Goal: Task Accomplishment & Management: Use online tool/utility

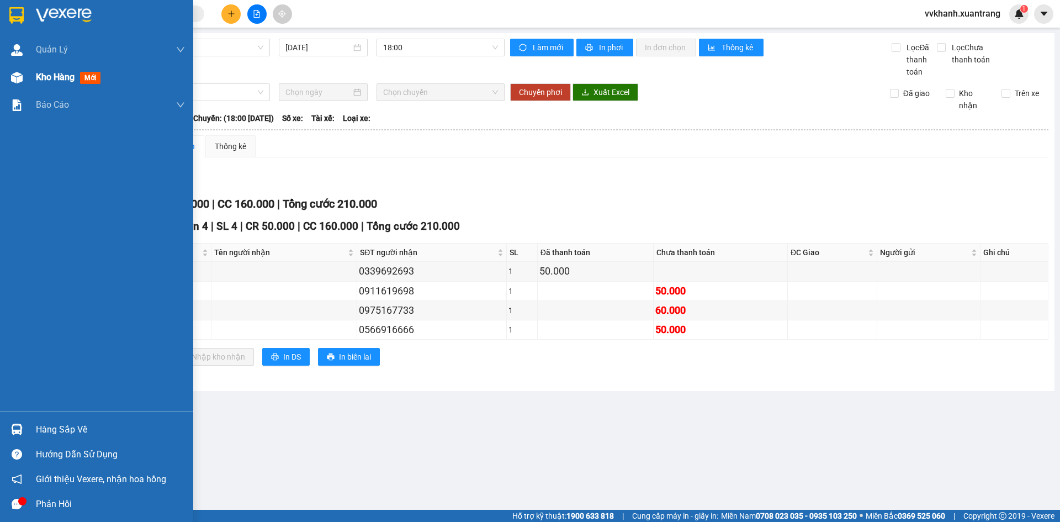
click at [29, 80] on div "Kho hàng mới" at bounding box center [96, 77] width 193 height 28
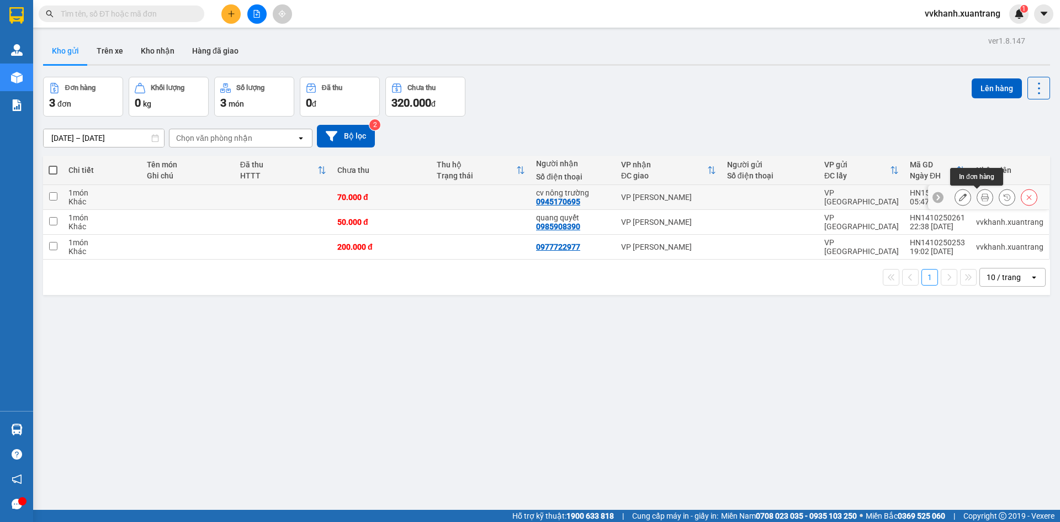
click at [981, 198] on icon at bounding box center [985, 197] width 8 height 8
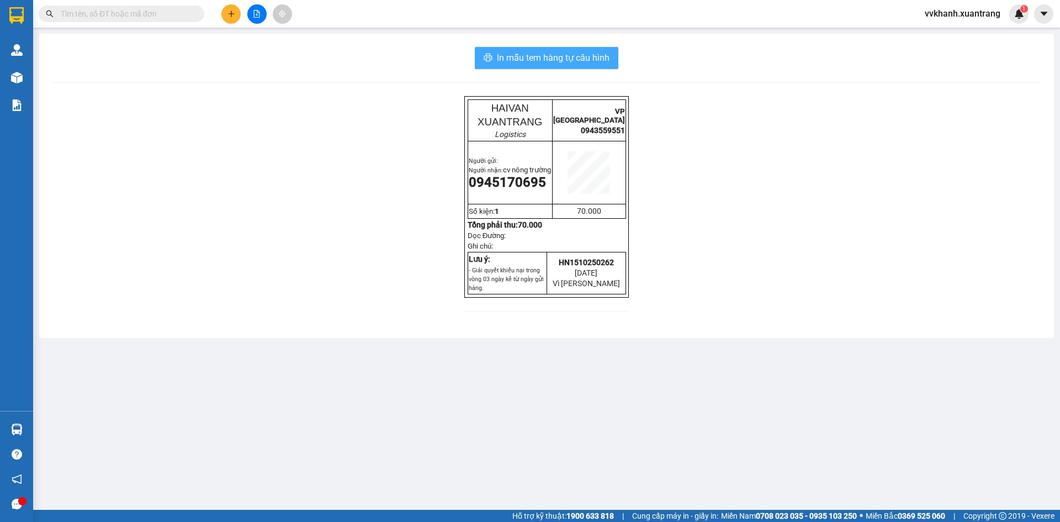
click at [607, 57] on span "In mẫu tem hàng tự cấu hình" at bounding box center [553, 58] width 113 height 14
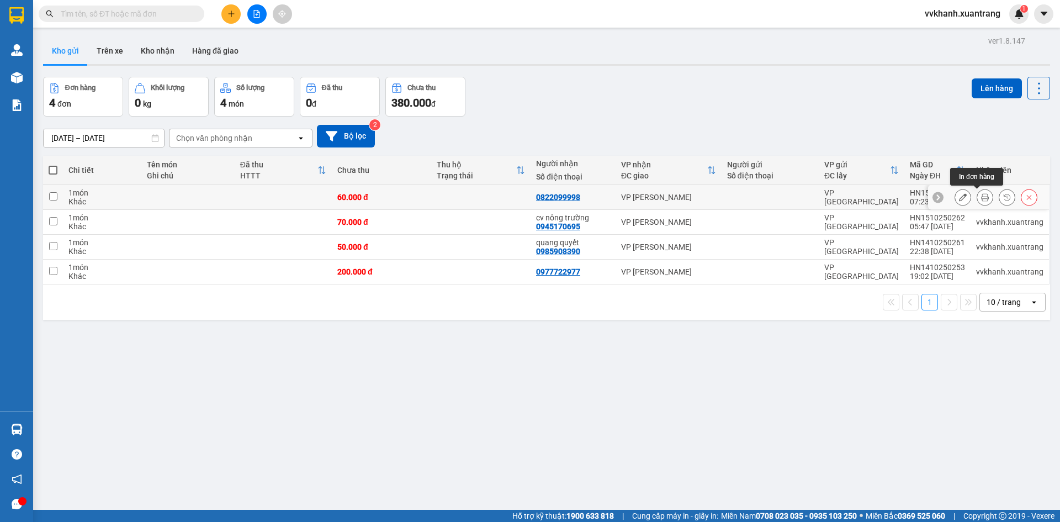
click at [981, 197] on icon at bounding box center [985, 197] width 8 height 8
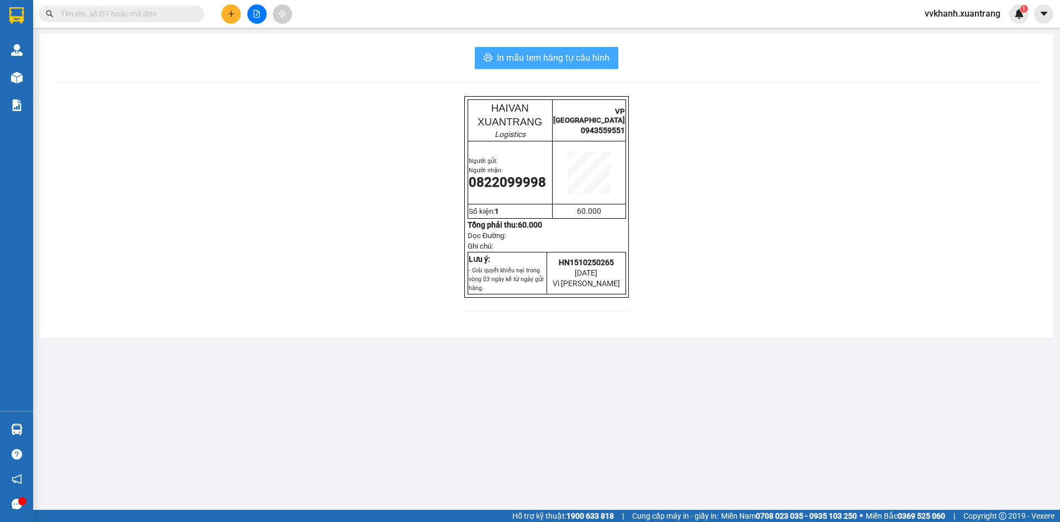
click at [596, 56] on span "In mẫu tem hàng tự cấu hình" at bounding box center [553, 58] width 113 height 14
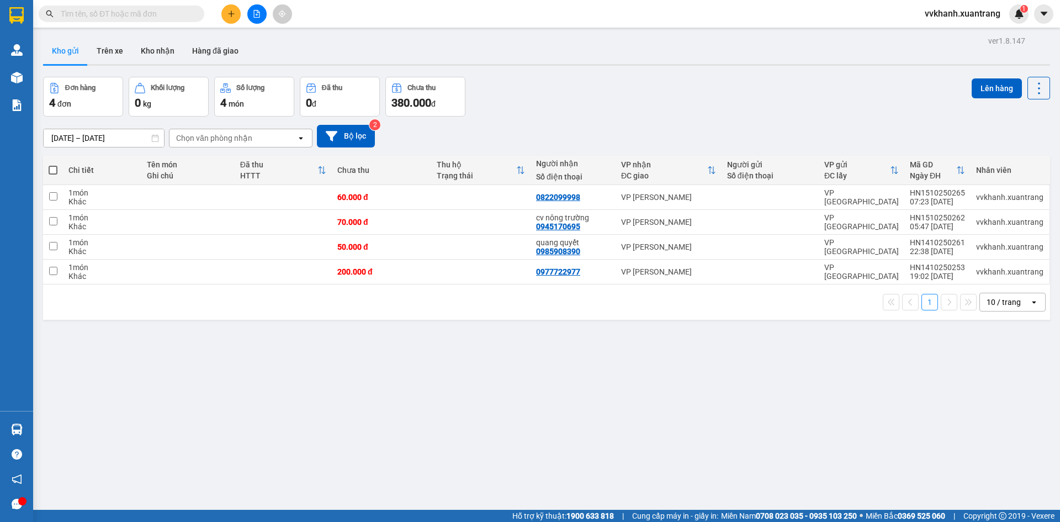
click at [257, 14] on icon "file-add" at bounding box center [257, 14] width 6 height 8
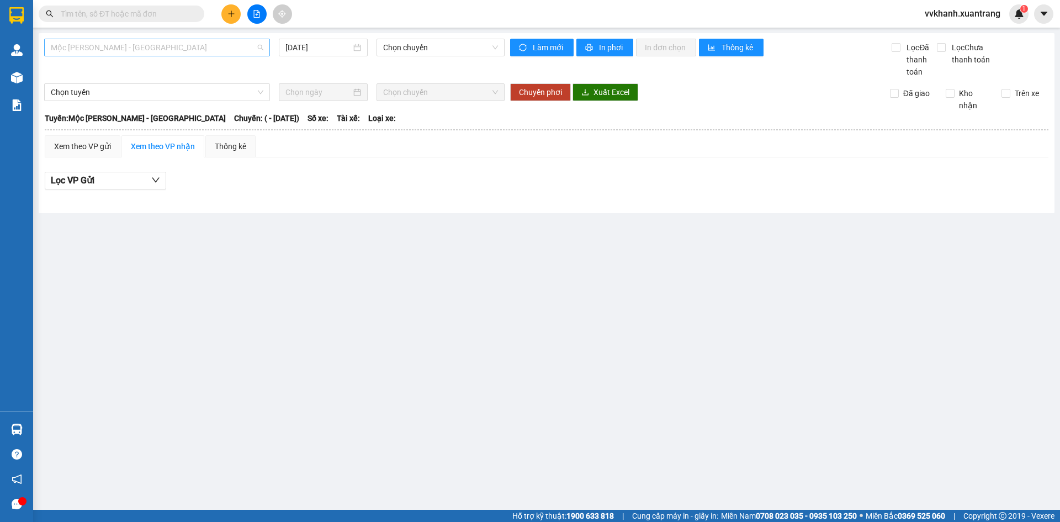
click at [219, 46] on span "Mộc [PERSON_NAME] - [GEOGRAPHIC_DATA]" at bounding box center [157, 47] width 213 height 17
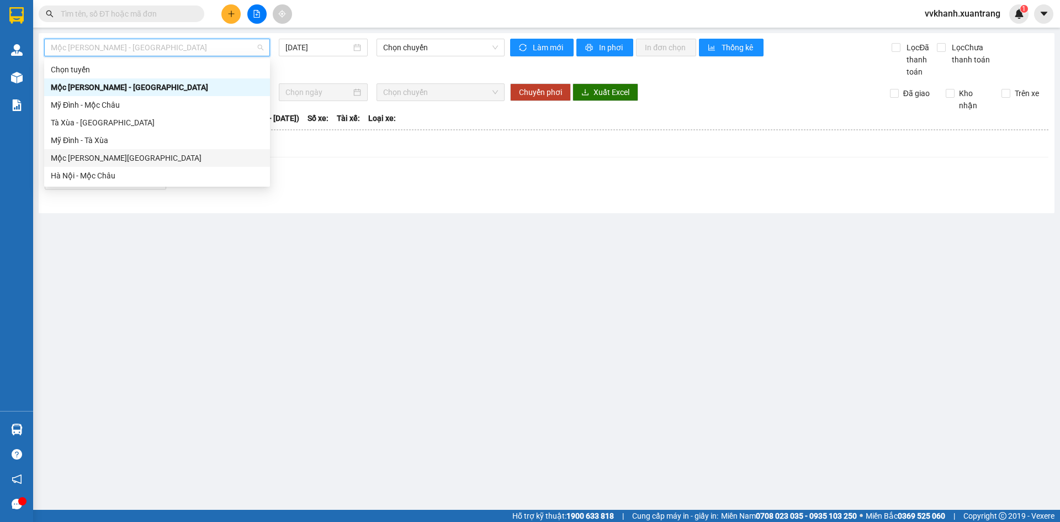
click at [157, 155] on div "Mộc [PERSON_NAME][GEOGRAPHIC_DATA]" at bounding box center [157, 158] width 213 height 12
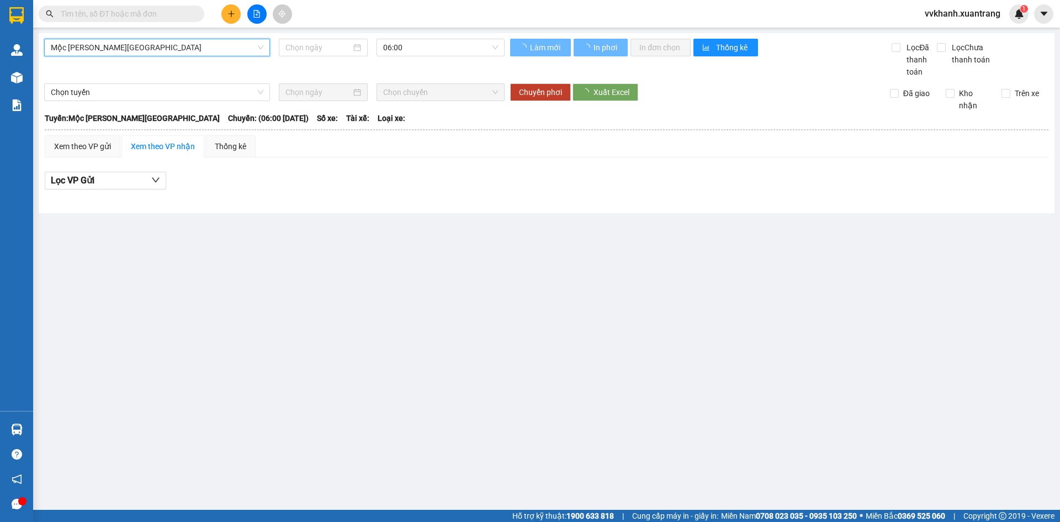
type input "[DATE]"
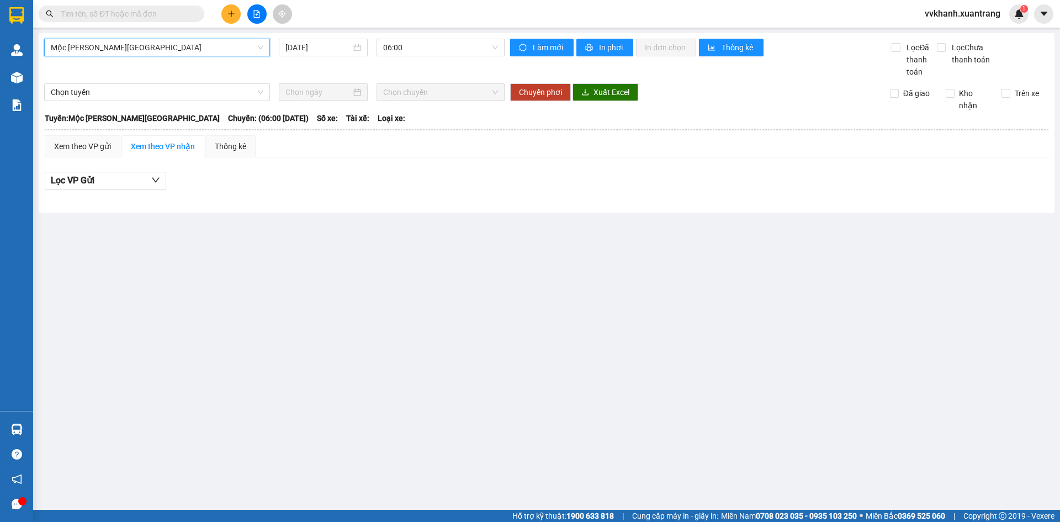
click at [132, 45] on span "Mộc [PERSON_NAME][GEOGRAPHIC_DATA]" at bounding box center [157, 47] width 213 height 17
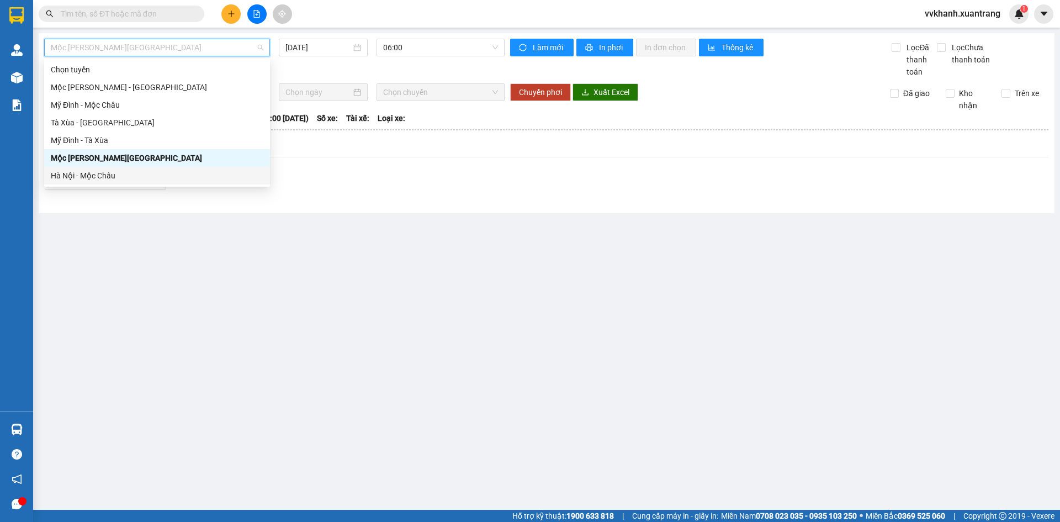
click at [119, 171] on div "Hà Nội - Mộc Châu" at bounding box center [157, 175] width 213 height 12
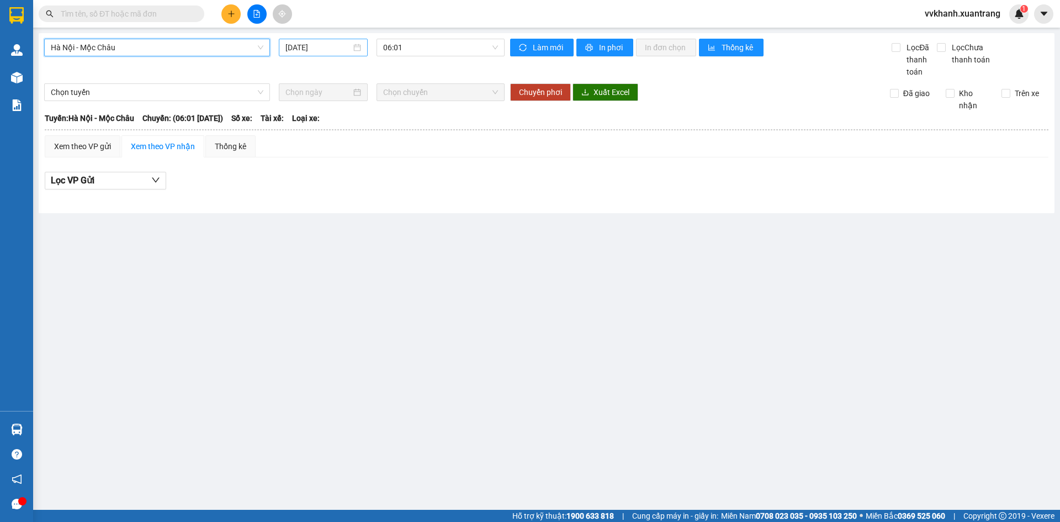
click at [329, 48] on input "[DATE]" at bounding box center [318, 47] width 66 height 12
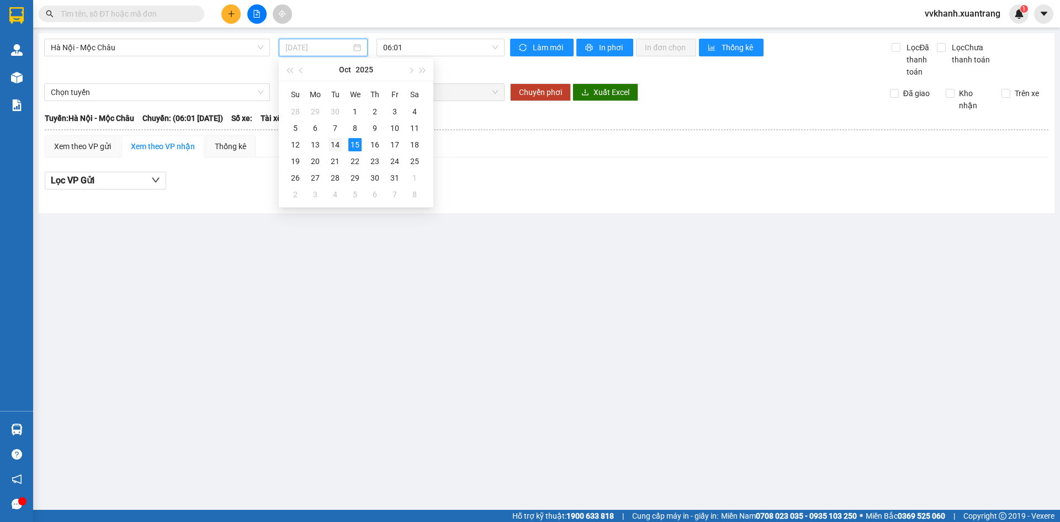
click at [340, 144] on div "14" at bounding box center [334, 144] width 13 height 13
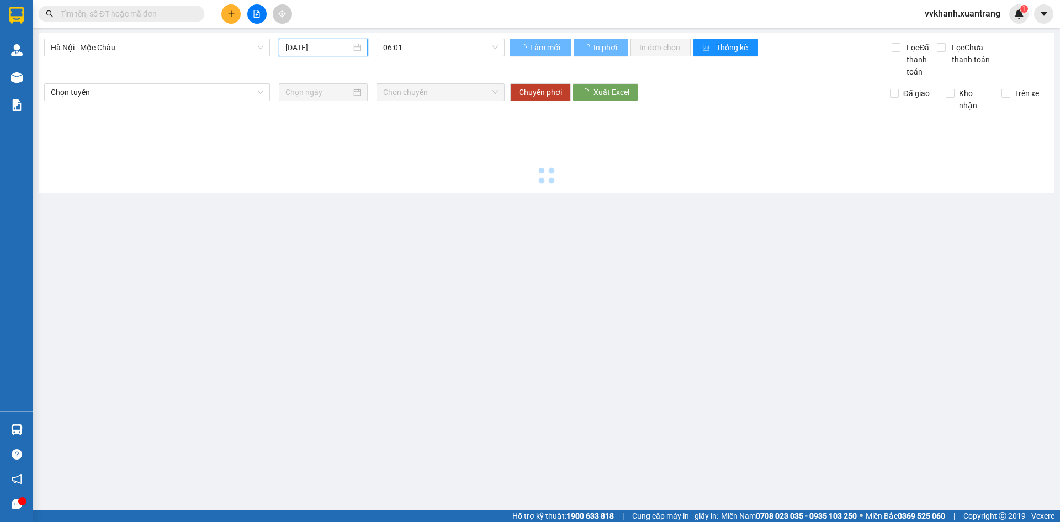
type input "[DATE]"
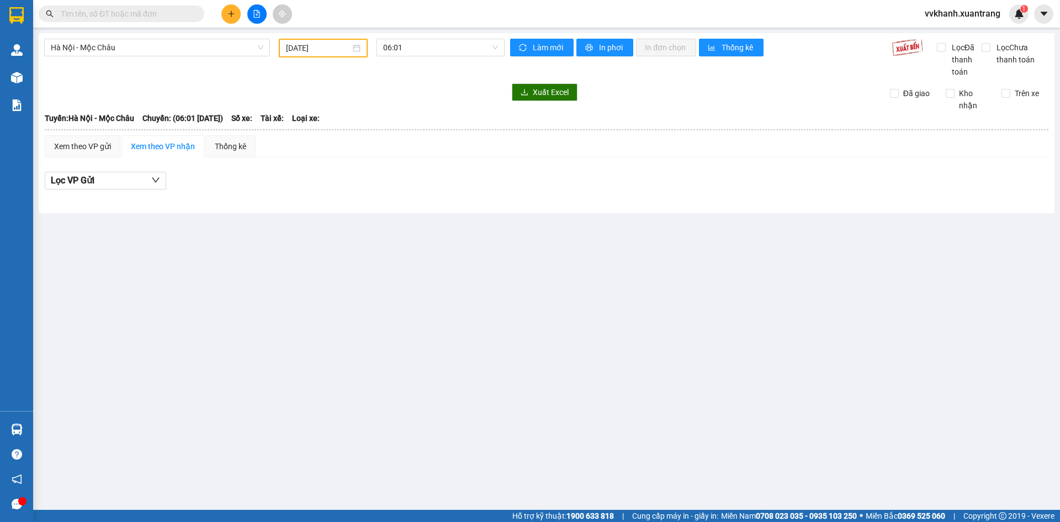
click at [408, 57] on div "[GEOGRAPHIC_DATA] - Mộc [PERSON_NAME] [DATE] 06:01" at bounding box center [274, 58] width 460 height 39
click at [410, 47] on span "06:01" at bounding box center [440, 47] width 115 height 17
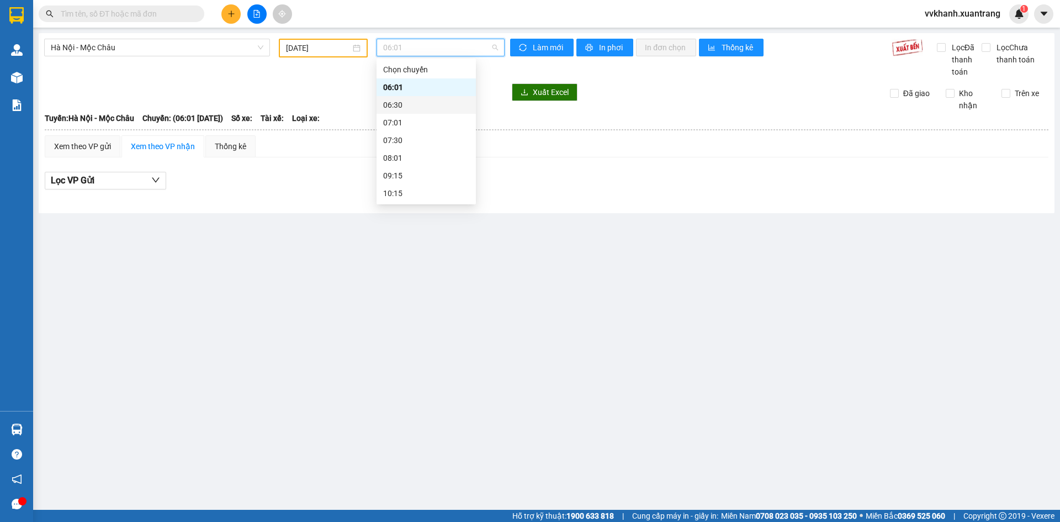
click at [406, 101] on div "06:30" at bounding box center [426, 105] width 86 height 12
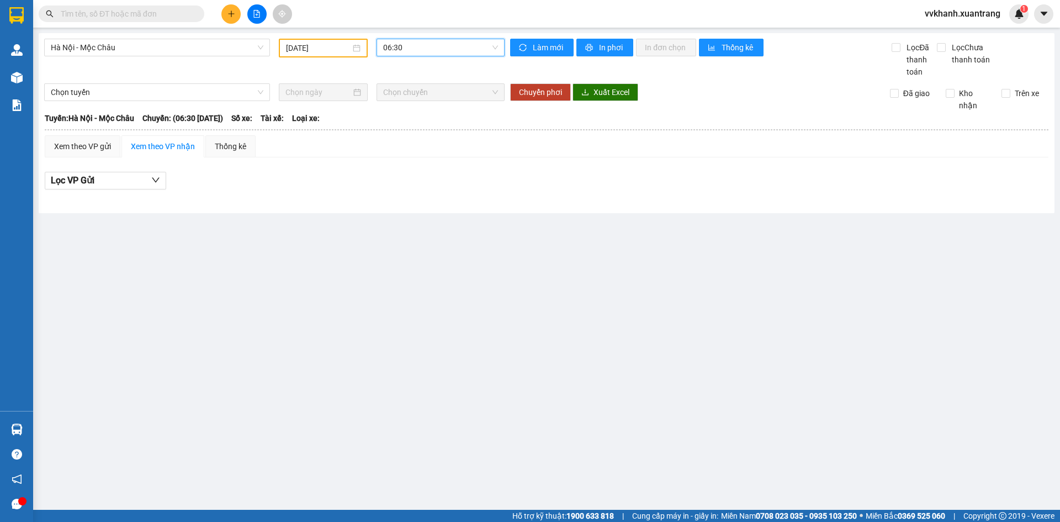
click at [409, 51] on span "06:30" at bounding box center [440, 47] width 115 height 17
click at [413, 117] on div "07:01" at bounding box center [426, 122] width 86 height 12
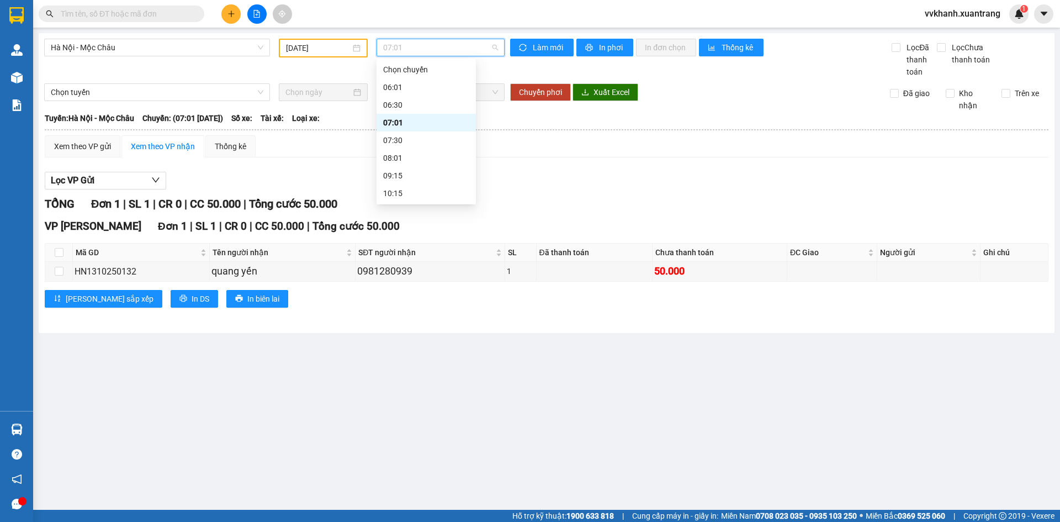
click at [414, 50] on span "07:01" at bounding box center [440, 47] width 115 height 17
click at [415, 137] on div "07:30" at bounding box center [426, 140] width 86 height 12
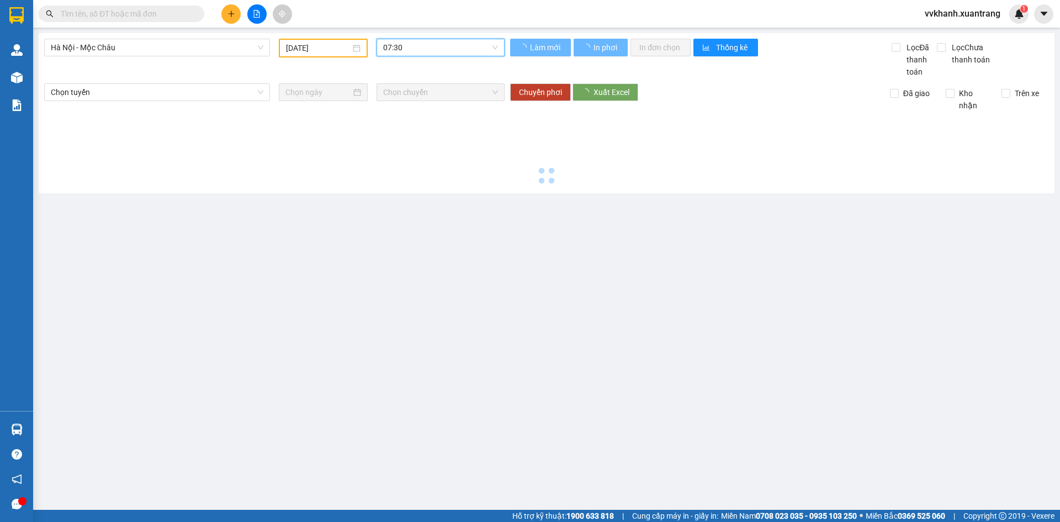
click at [417, 45] on span "07:30" at bounding box center [440, 47] width 115 height 17
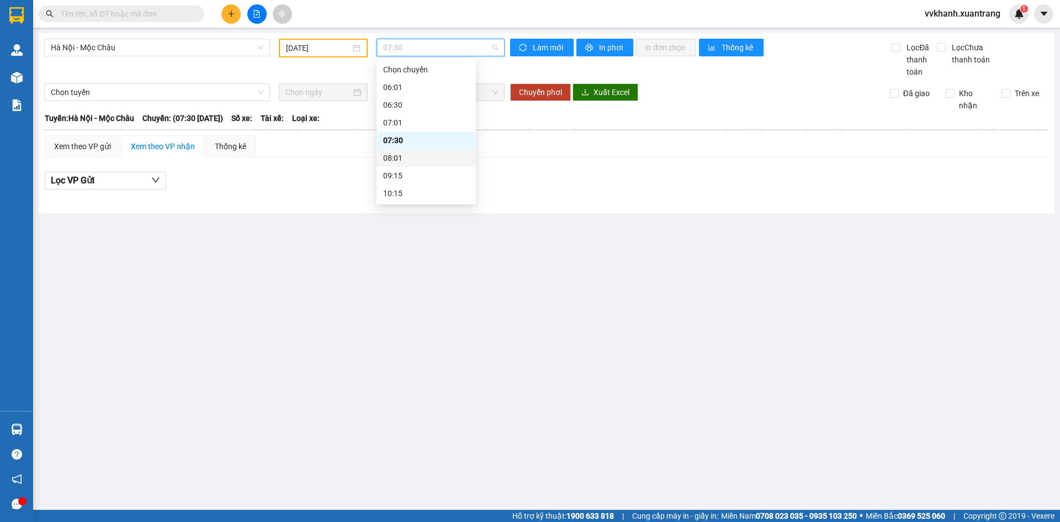
click at [420, 150] on div "08:01" at bounding box center [425, 158] width 99 height 18
click at [424, 49] on span "08:01" at bounding box center [440, 47] width 115 height 17
click at [415, 172] on div "09:15" at bounding box center [426, 175] width 86 height 12
click at [415, 49] on span "09:15" at bounding box center [440, 47] width 115 height 17
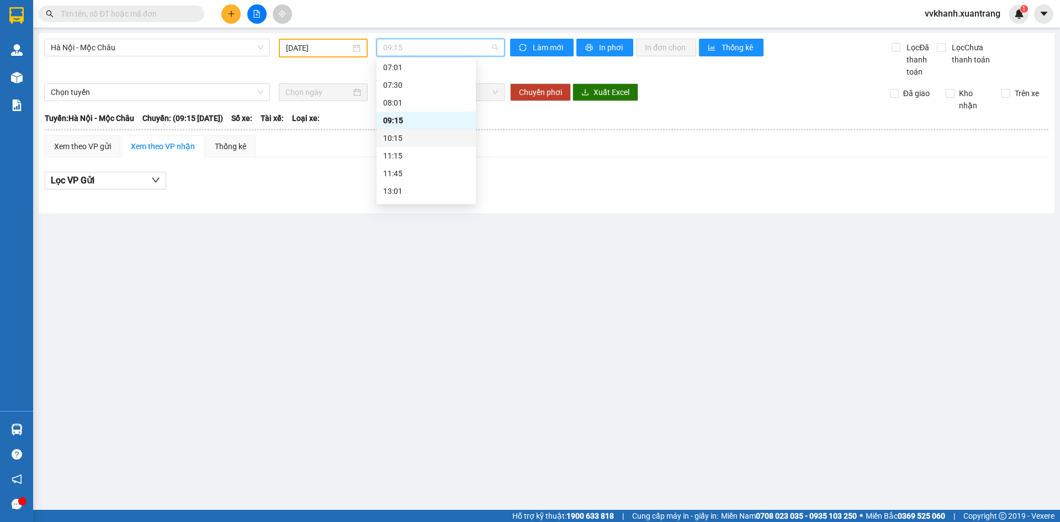
click at [410, 131] on div "10:15" at bounding box center [425, 138] width 99 height 18
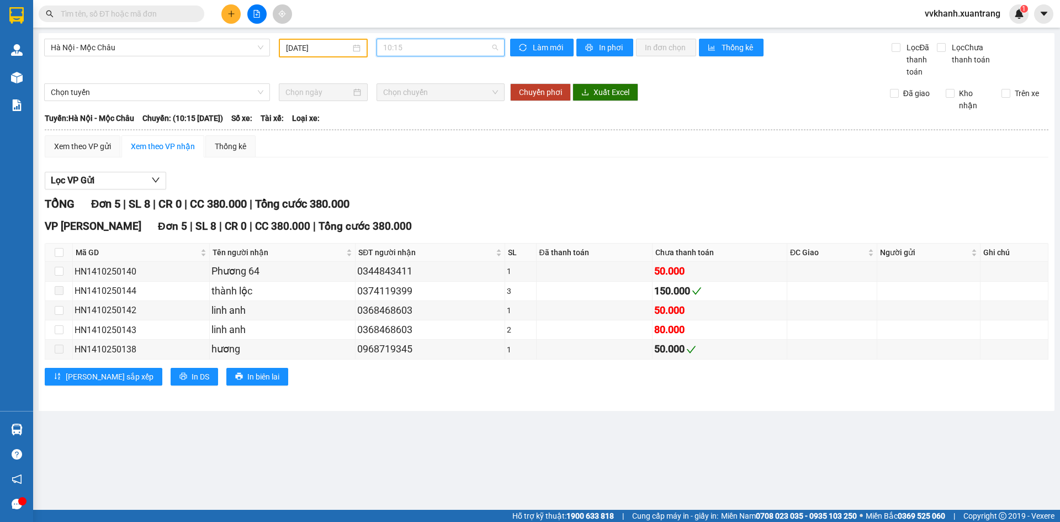
click at [399, 45] on span "10:15" at bounding box center [440, 47] width 115 height 17
click at [407, 154] on div "11:15" at bounding box center [426, 156] width 86 height 12
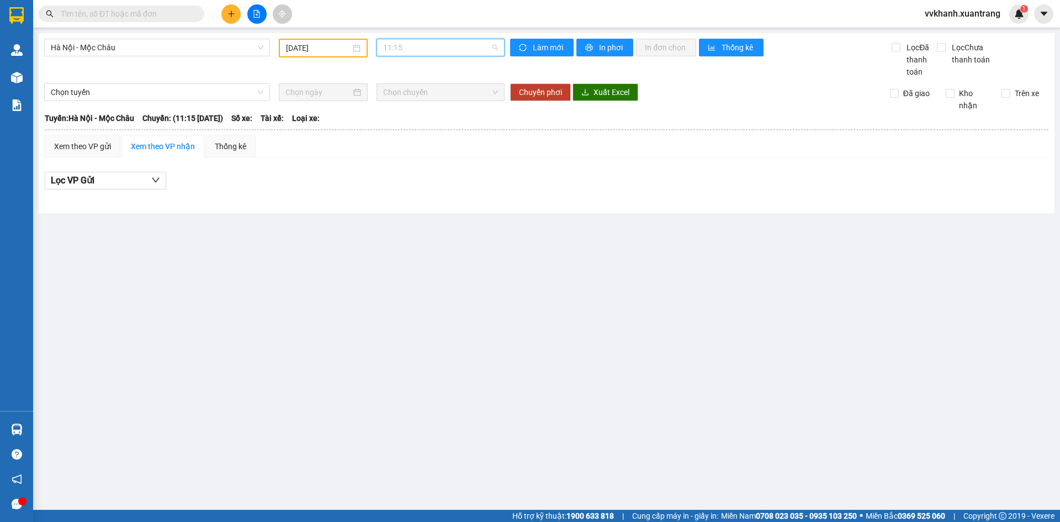
click at [416, 48] on span "11:15" at bounding box center [440, 47] width 115 height 17
click at [404, 118] on div "11:45" at bounding box center [426, 118] width 86 height 12
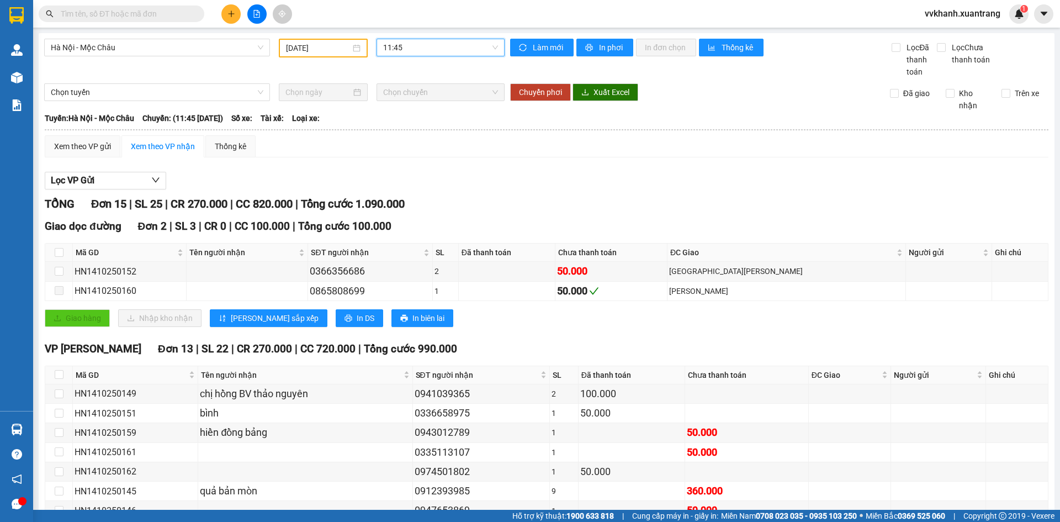
click at [408, 44] on span "11:45" at bounding box center [440, 47] width 115 height 17
click at [405, 136] on div "13:01" at bounding box center [423, 136] width 86 height 12
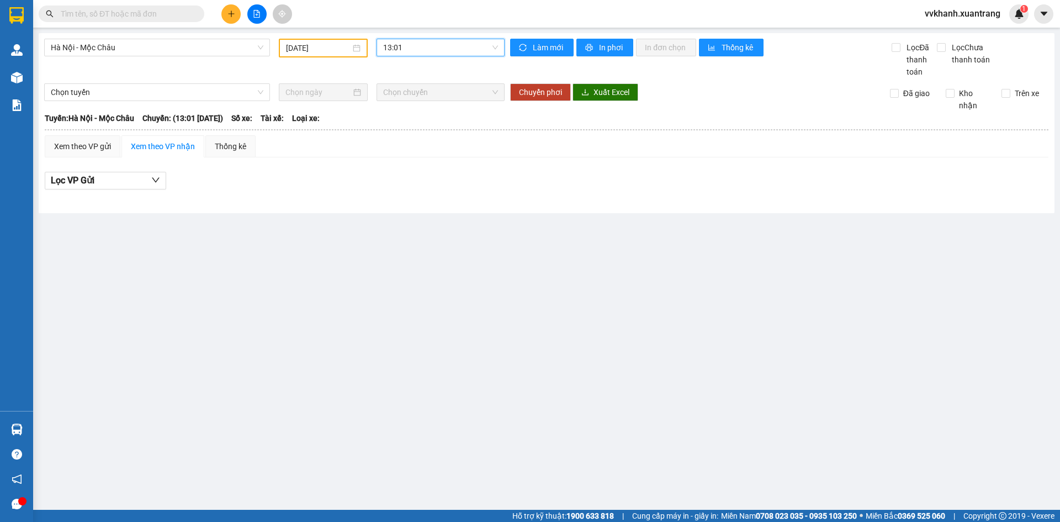
click at [408, 52] on span "13:01" at bounding box center [440, 47] width 115 height 17
click at [406, 153] on div "14:15" at bounding box center [426, 153] width 86 height 12
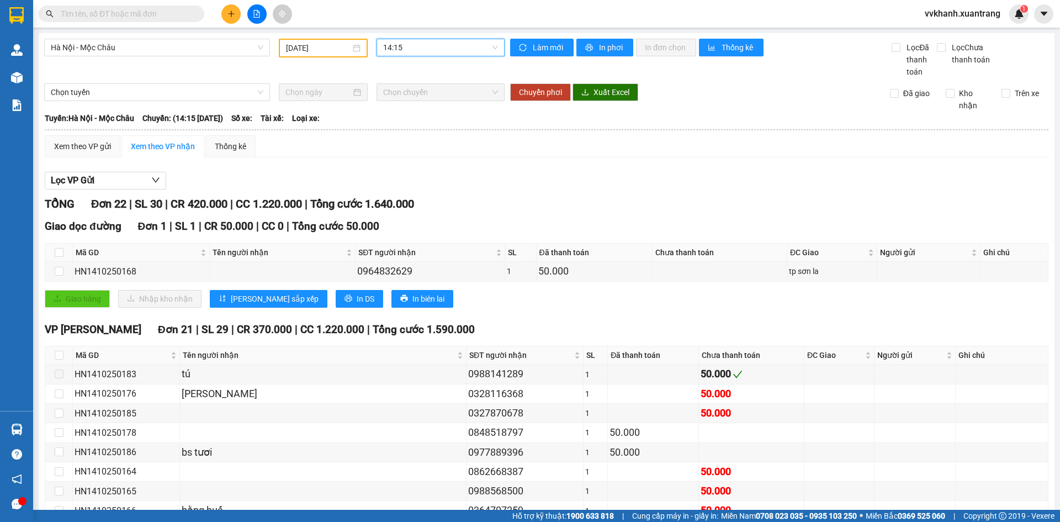
click at [421, 43] on span "14:15" at bounding box center [440, 47] width 115 height 17
click at [424, 115] on div "15:15" at bounding box center [423, 116] width 86 height 12
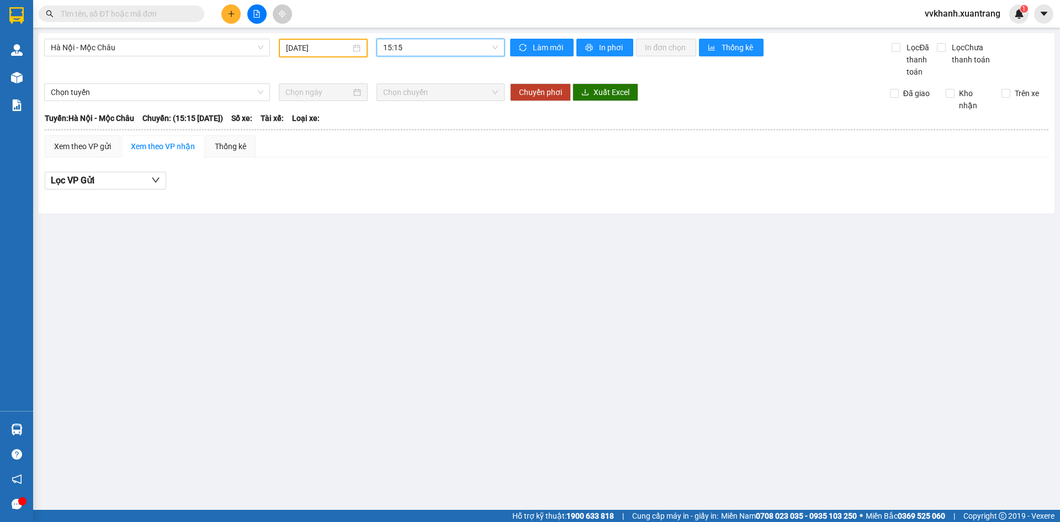
drag, startPoint x: 419, startPoint y: 50, endPoint x: 417, endPoint y: 61, distance: 11.3
click at [419, 49] on span "15:15" at bounding box center [440, 47] width 115 height 17
click at [416, 134] on div "16:15" at bounding box center [426, 134] width 86 height 12
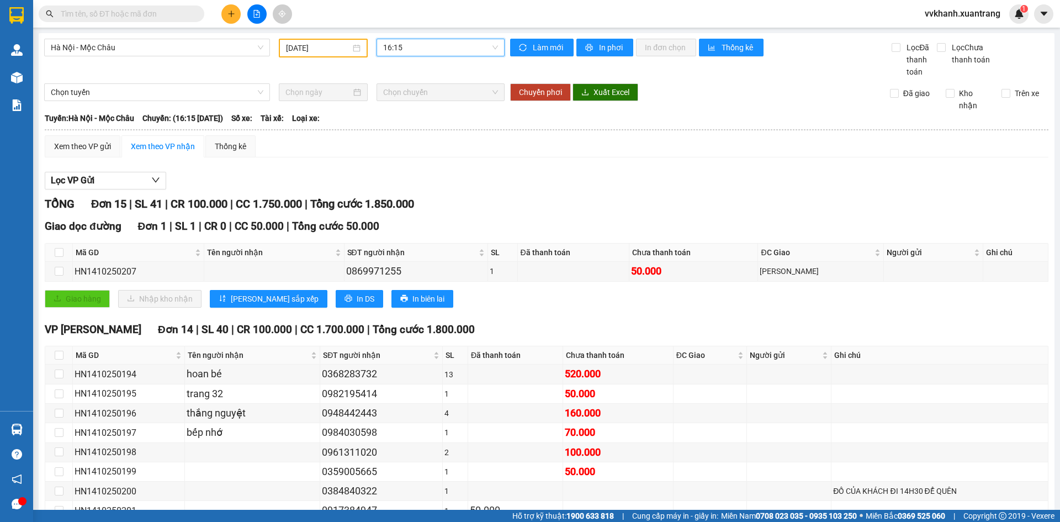
click at [416, 47] on span "16:15" at bounding box center [440, 47] width 115 height 17
click at [415, 139] on div "17:15" at bounding box center [423, 140] width 86 height 12
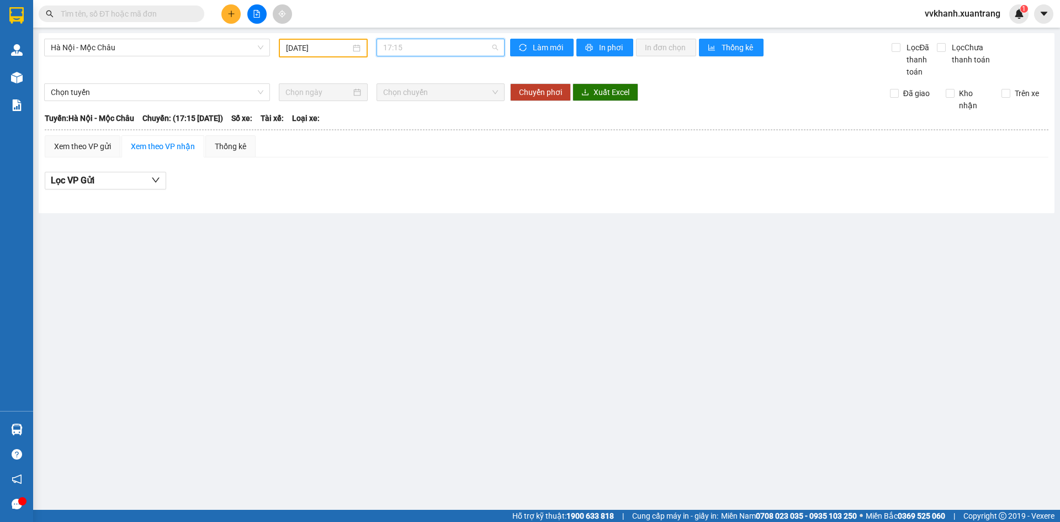
click at [413, 50] on span "17:15" at bounding box center [440, 47] width 115 height 17
click at [410, 158] on div "18:15" at bounding box center [426, 158] width 86 height 12
click at [418, 48] on span "18:15" at bounding box center [440, 47] width 115 height 17
click at [416, 174] on div "19:15" at bounding box center [426, 175] width 86 height 12
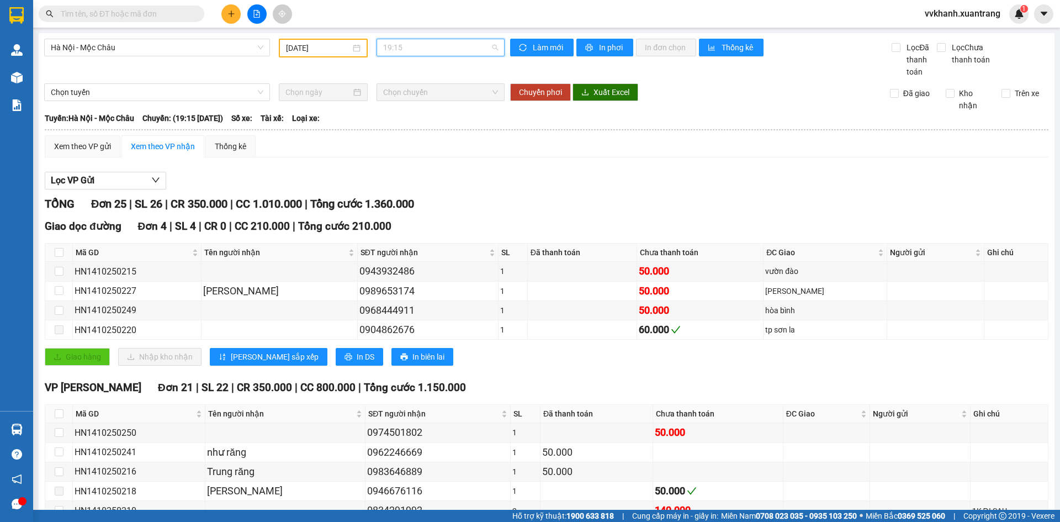
click at [427, 49] on span "19:15" at bounding box center [440, 47] width 115 height 17
click at [423, 193] on div "22:00 (TC)" at bounding box center [423, 193] width 86 height 12
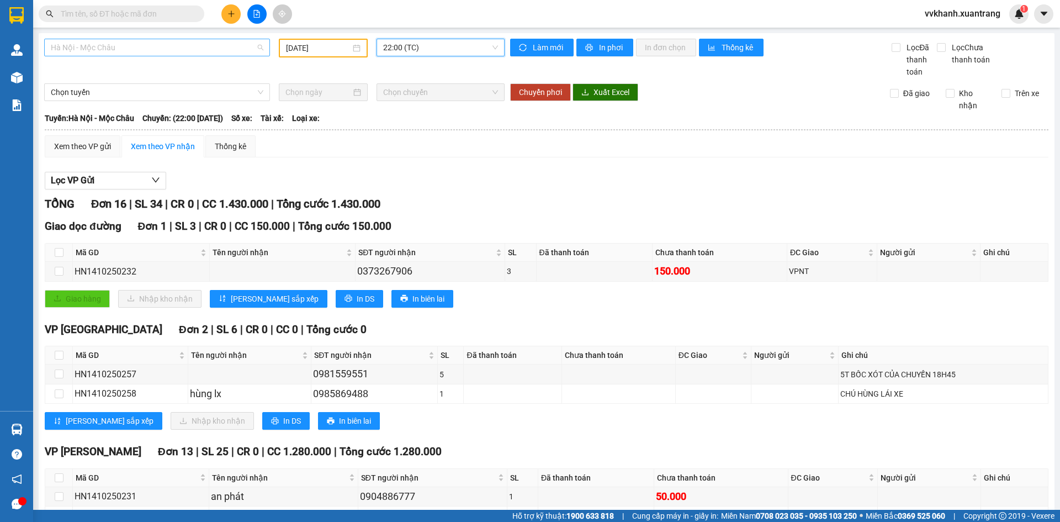
click at [197, 50] on span "Hà Nội - Mộc Châu" at bounding box center [157, 47] width 213 height 17
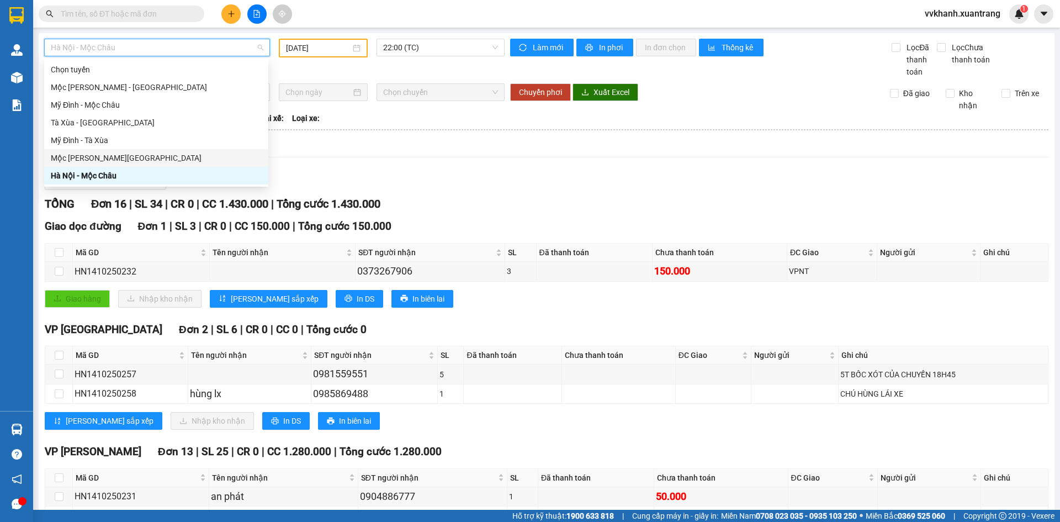
click at [109, 151] on div "Mộc [PERSON_NAME][GEOGRAPHIC_DATA]" at bounding box center [156, 158] width 224 height 18
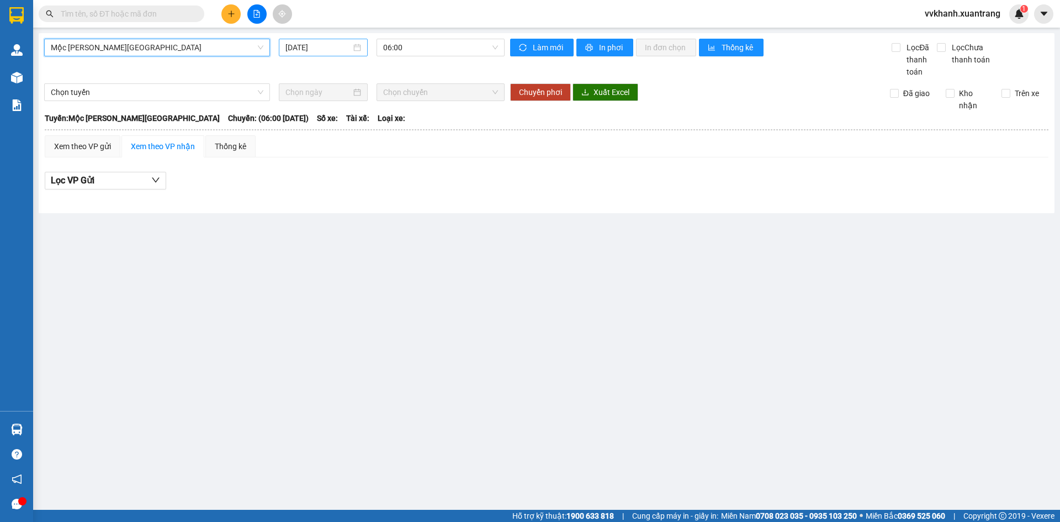
click at [315, 54] on div "[DATE]" at bounding box center [323, 48] width 89 height 18
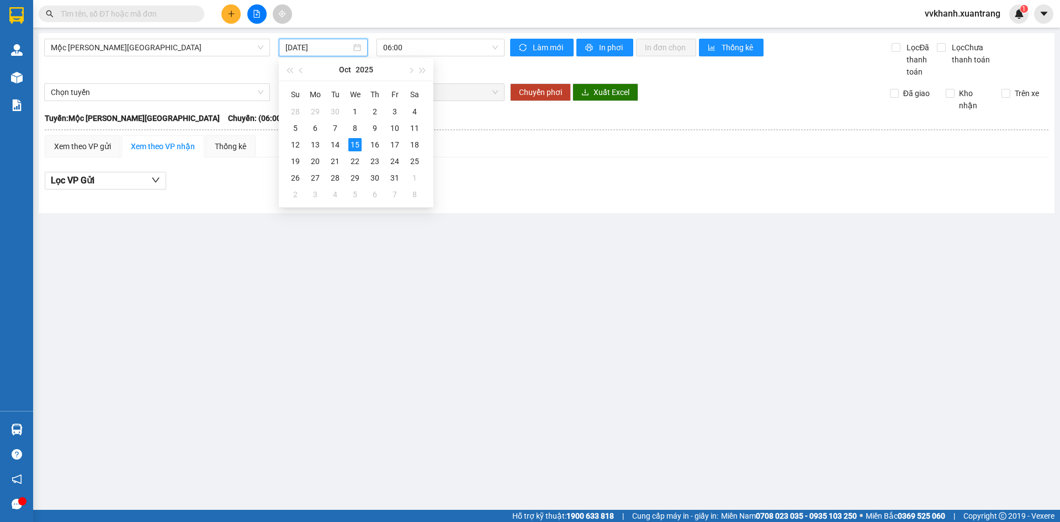
click at [330, 46] on input "[DATE]" at bounding box center [318, 47] width 66 height 12
click at [335, 144] on div "14" at bounding box center [334, 144] width 13 height 13
type input "[DATE]"
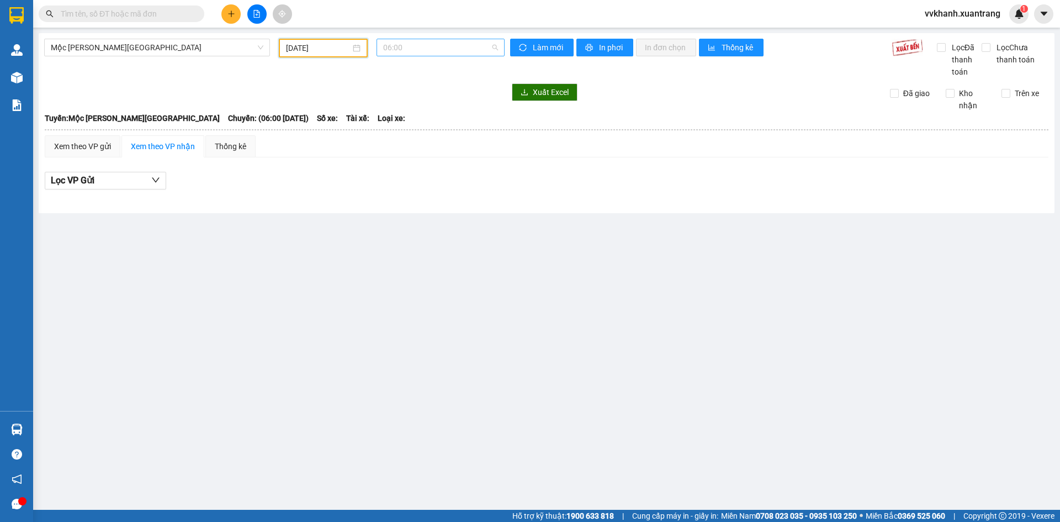
scroll to position [18, 0]
click at [412, 48] on span "06:00" at bounding box center [440, 47] width 115 height 17
click at [414, 88] on div "07:00" at bounding box center [426, 87] width 86 height 12
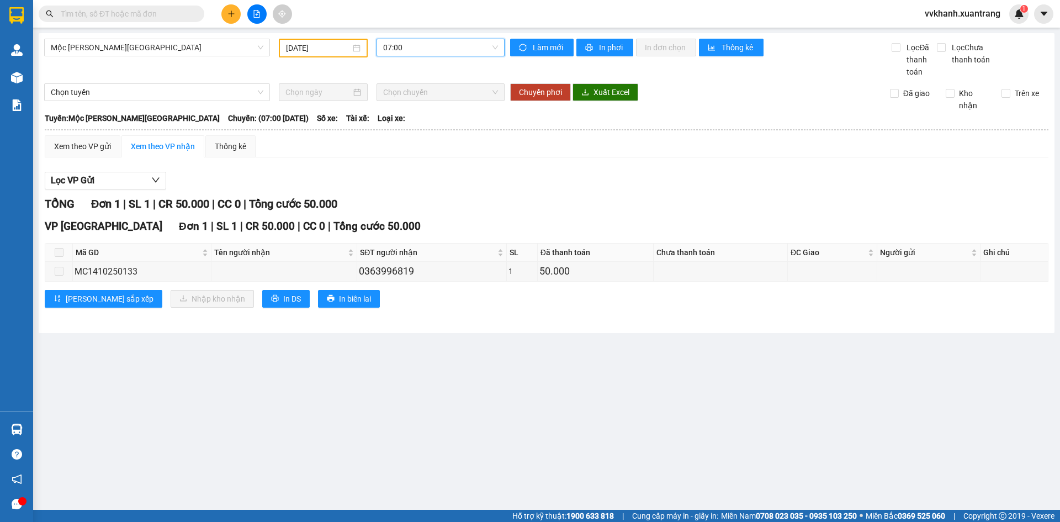
click at [411, 47] on span "07:00" at bounding box center [440, 47] width 115 height 17
click at [393, 100] on div "08:00" at bounding box center [426, 105] width 86 height 12
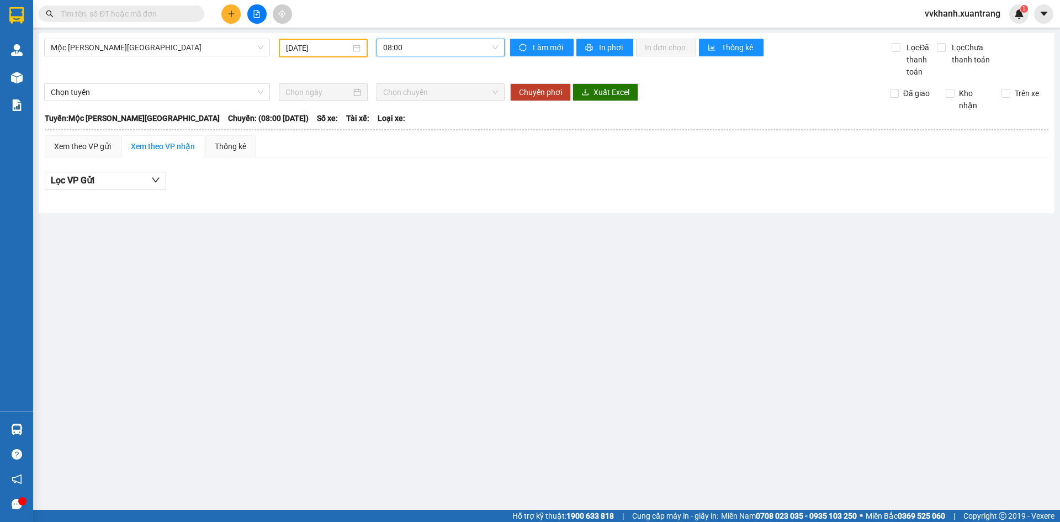
click at [401, 47] on span "08:00" at bounding box center [440, 47] width 115 height 17
click at [406, 120] on div "09:00" at bounding box center [426, 122] width 86 height 12
click at [415, 51] on span "09:00" at bounding box center [440, 47] width 115 height 17
click at [409, 146] on div "10:00" at bounding box center [426, 140] width 86 height 12
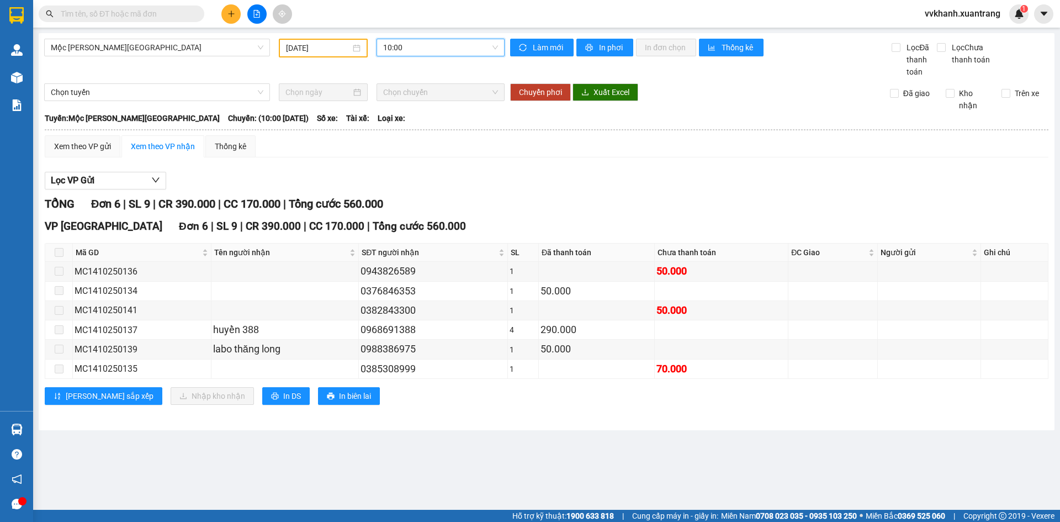
click at [412, 41] on span "10:00" at bounding box center [440, 47] width 115 height 17
click at [420, 153] on div "11:00" at bounding box center [426, 158] width 86 height 12
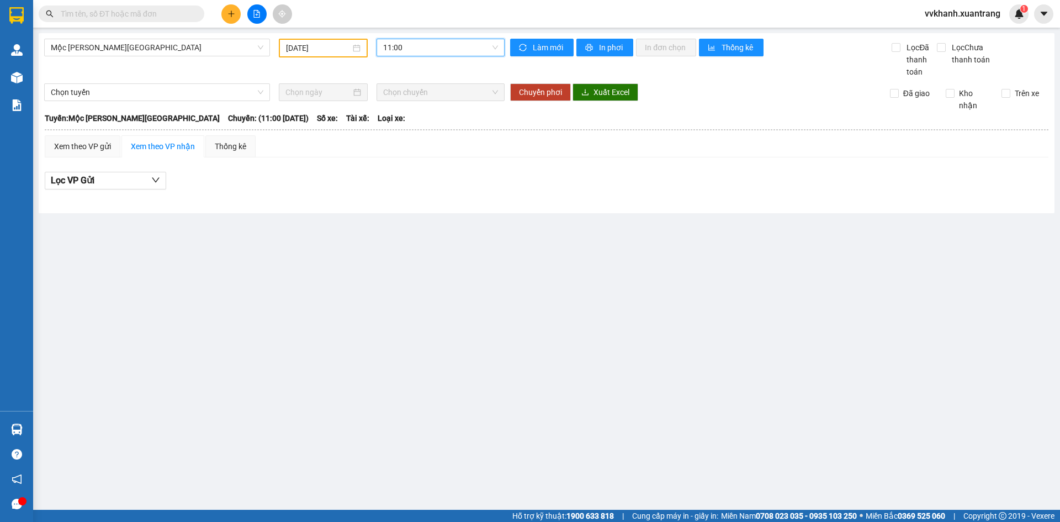
click at [419, 49] on span "11:00" at bounding box center [440, 47] width 115 height 17
click at [412, 173] on div "12:00" at bounding box center [426, 175] width 86 height 12
click at [394, 49] on span "12:00" at bounding box center [440, 47] width 115 height 17
click at [415, 132] on div "13:00" at bounding box center [426, 138] width 86 height 12
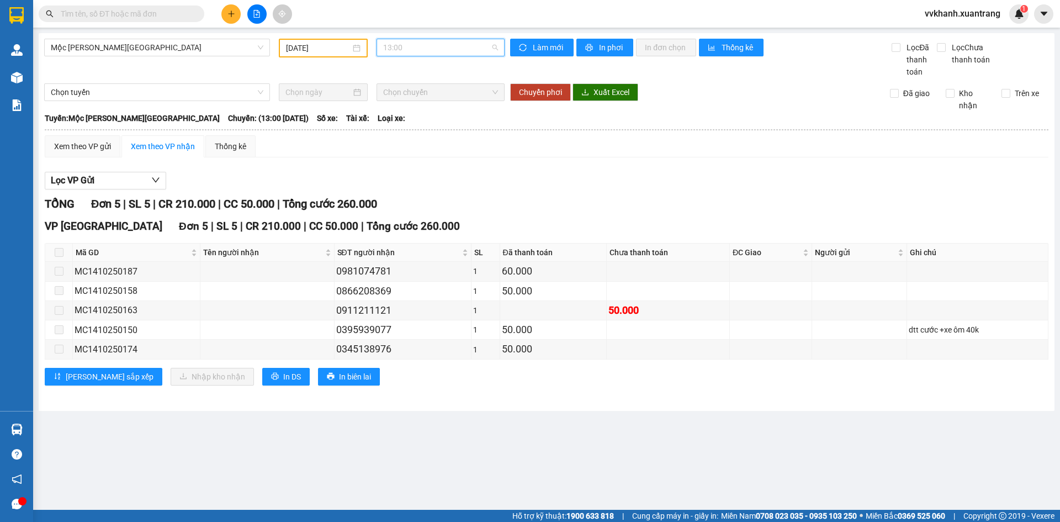
click at [418, 49] on span "13:00" at bounding box center [440, 47] width 115 height 17
click at [407, 157] on div "13:30" at bounding box center [426, 156] width 86 height 12
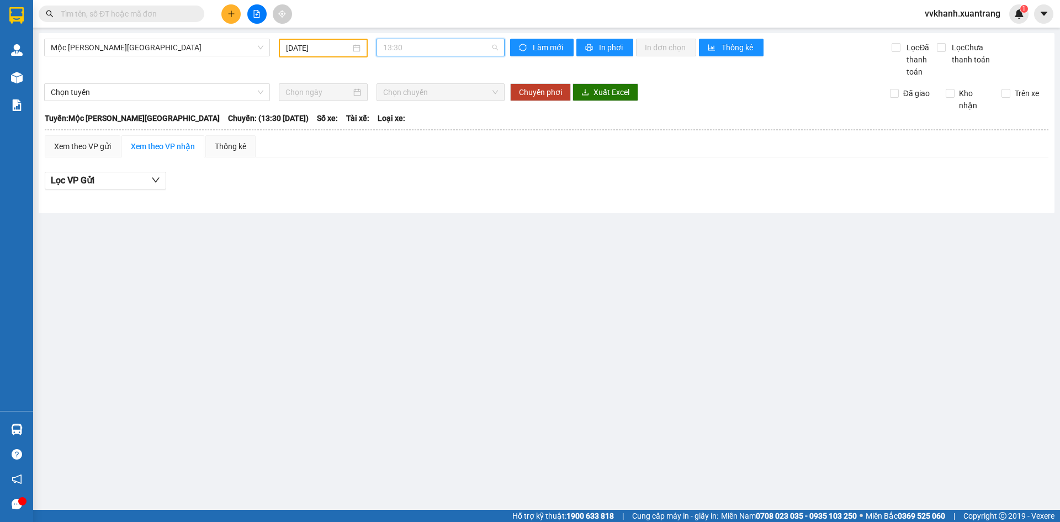
click at [409, 50] on span "13:30" at bounding box center [440, 47] width 115 height 17
click at [414, 173] on div "14:00" at bounding box center [426, 173] width 86 height 12
click at [412, 50] on span "14:00" at bounding box center [440, 47] width 115 height 17
click at [412, 185] on div "15:00" at bounding box center [426, 191] width 86 height 12
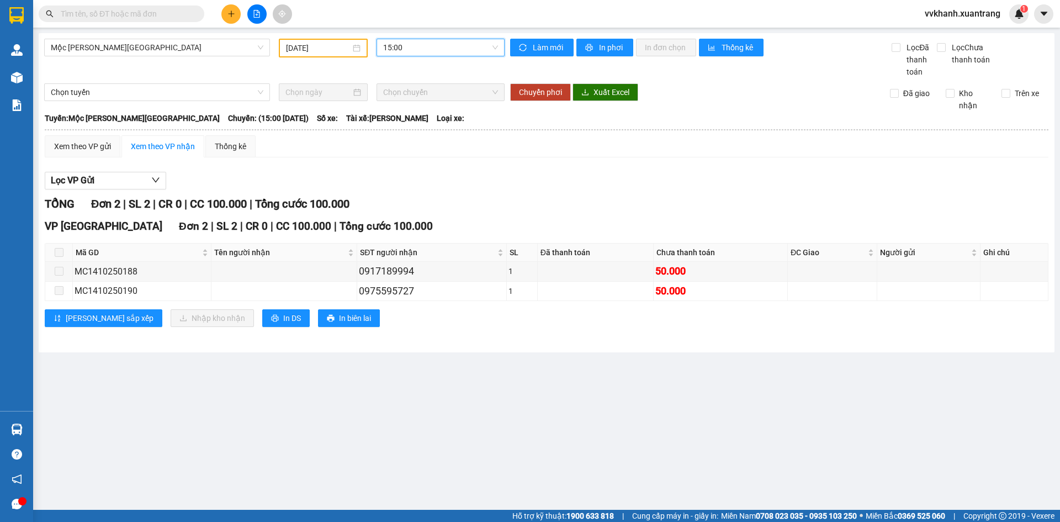
click at [417, 47] on span "15:00" at bounding box center [440, 47] width 115 height 17
click at [410, 152] on div "16:00" at bounding box center [426, 153] width 86 height 12
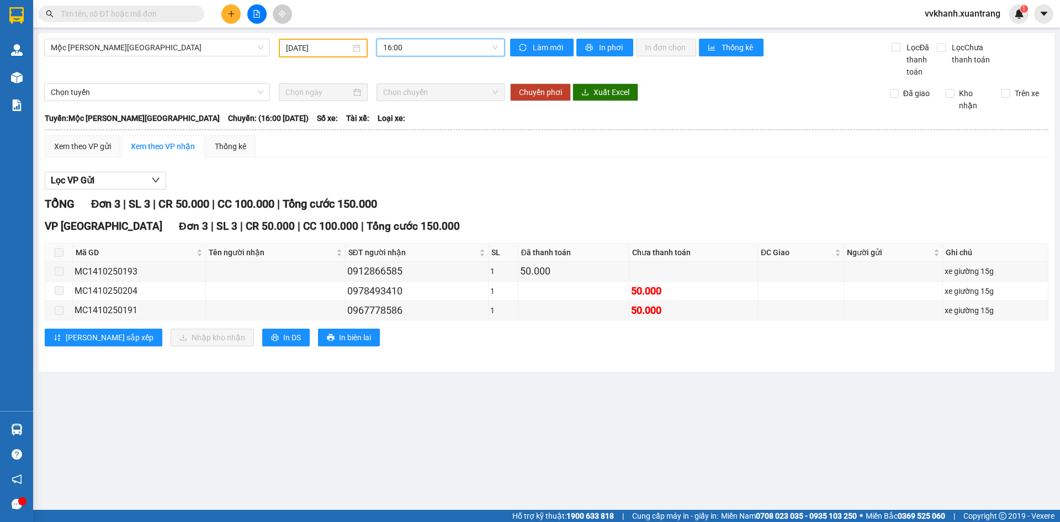
click at [416, 47] on span "16:00" at bounding box center [440, 47] width 115 height 17
click at [407, 172] on div "17:00" at bounding box center [426, 171] width 86 height 12
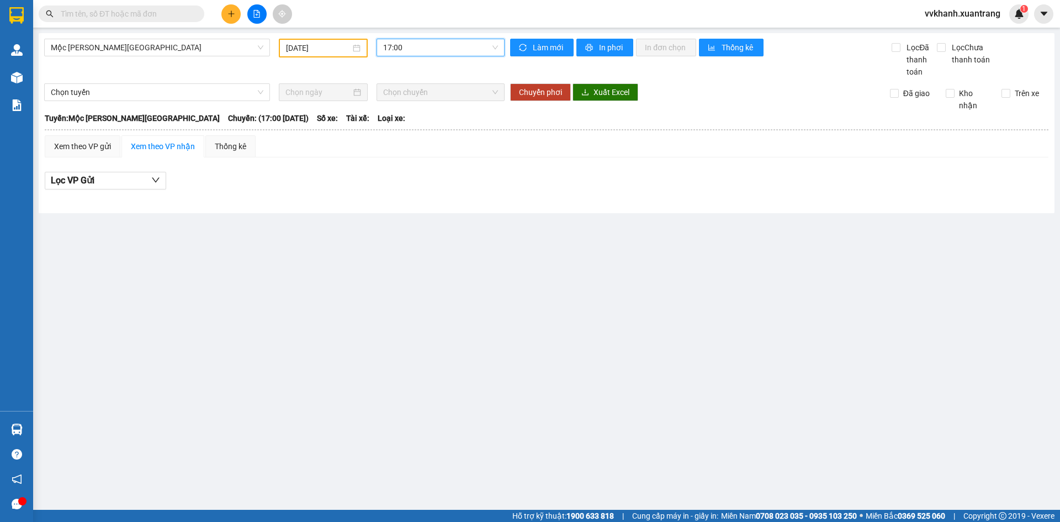
click at [411, 46] on span "17:00" at bounding box center [440, 47] width 115 height 17
click at [418, 151] on div "18:00" at bounding box center [425, 158] width 99 height 18
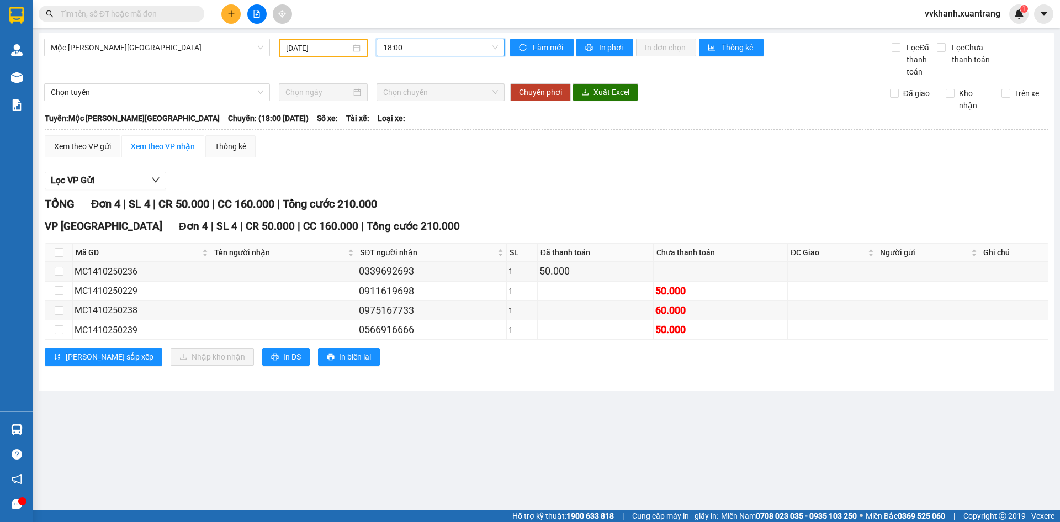
click at [425, 43] on span "18:00" at bounding box center [440, 47] width 115 height 17
click at [424, 179] on div "19:00" at bounding box center [426, 175] width 86 height 12
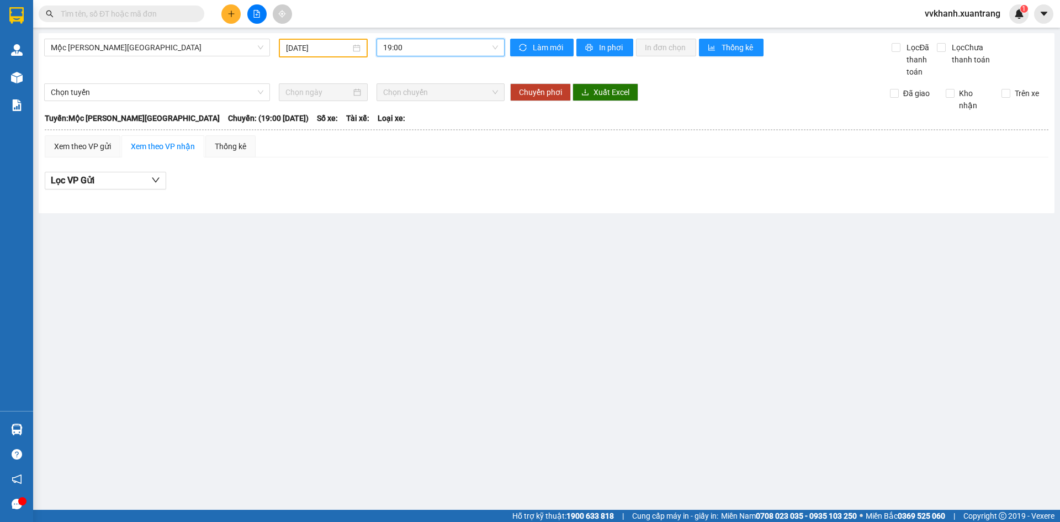
click at [423, 48] on span "19:00" at bounding box center [440, 47] width 115 height 17
click at [420, 188] on div "23:00" at bounding box center [426, 193] width 86 height 12
